Goal: Task Accomplishment & Management: Use online tool/utility

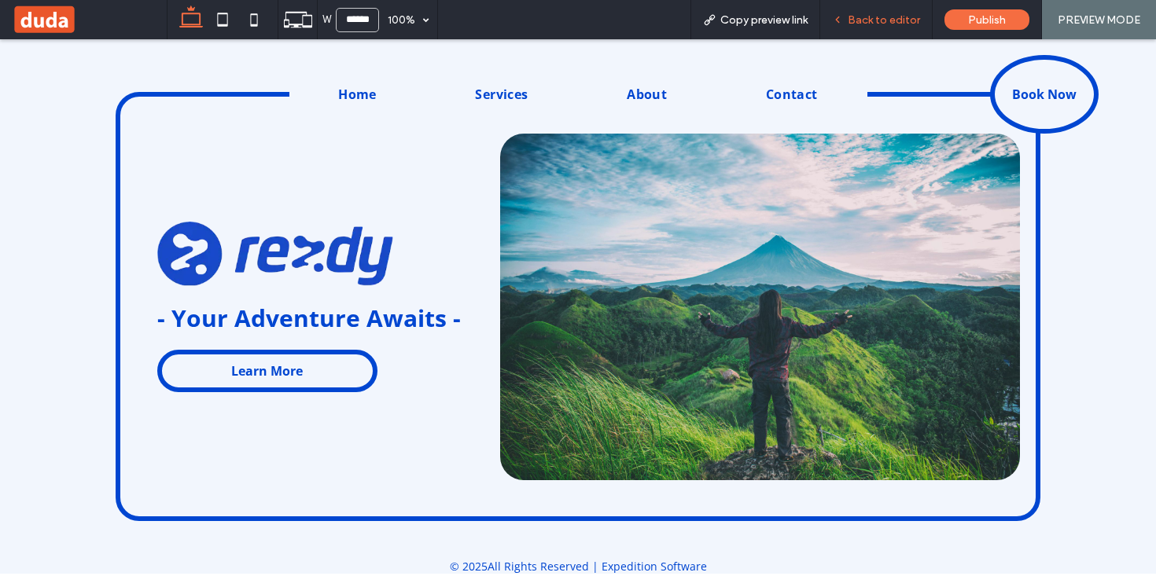
drag, startPoint x: 887, startPoint y: 15, endPoint x: 626, endPoint y: 103, distance: 275.4
click at [887, 15] on span "Back to editor" at bounding box center [883, 19] width 72 height 13
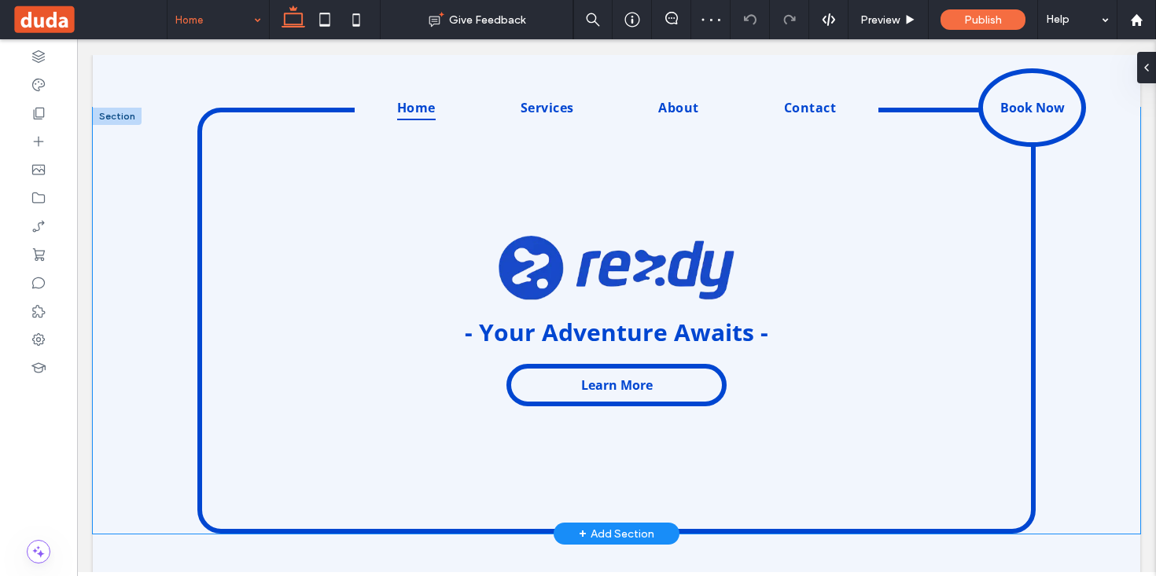
scroll to position [18, 0]
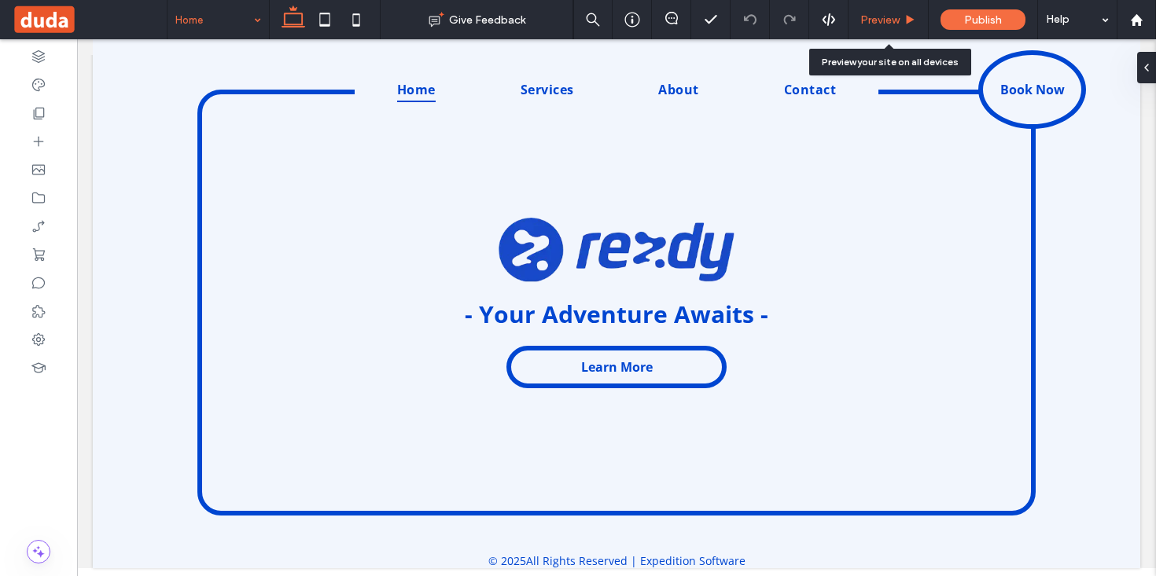
click at [911, 24] on icon at bounding box center [910, 20] width 12 height 12
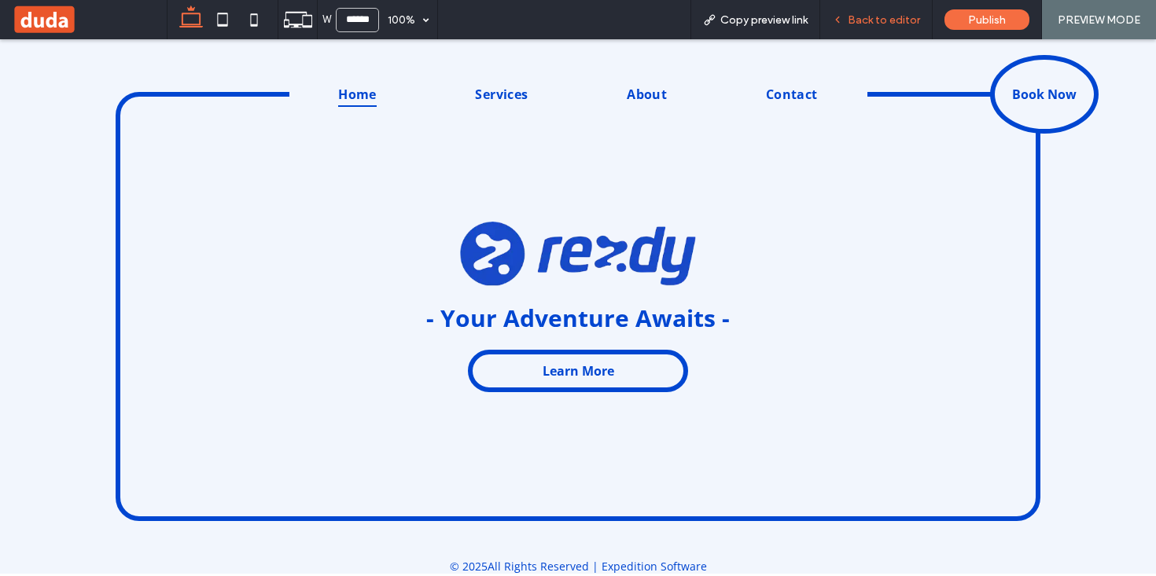
click at [877, 16] on span "Back to editor" at bounding box center [883, 19] width 72 height 13
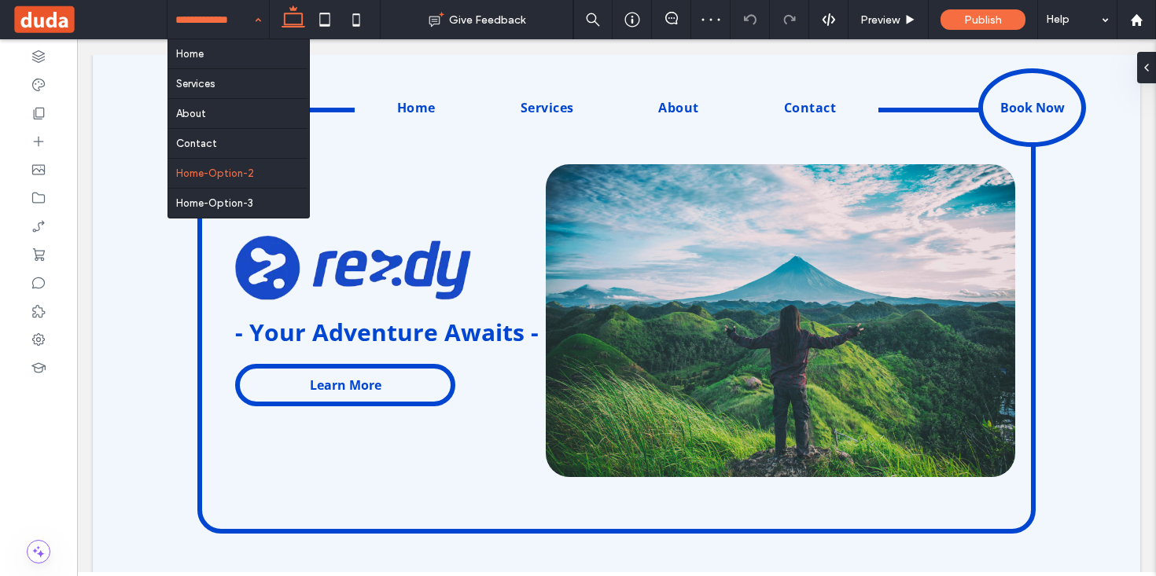
click at [214, 13] on input at bounding box center [214, 19] width 78 height 39
